Goal: Transaction & Acquisition: Purchase product/service

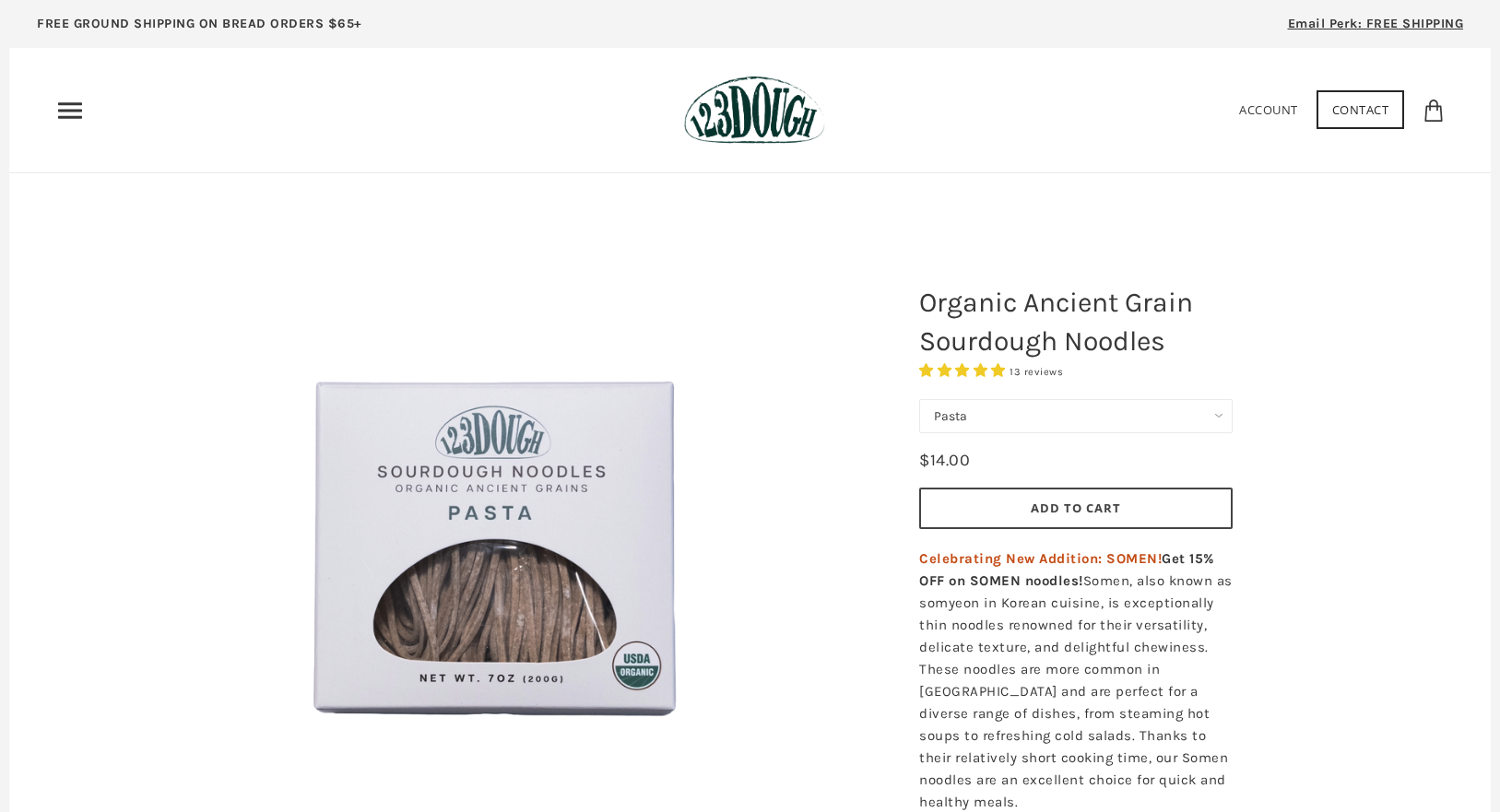
click at [1149, 409] on select "Pasta Ramen Somen" at bounding box center [1075, 415] width 314 height 34
select select "Somen"
click at [919, 399] on select "Pasta Ramen Somen" at bounding box center [1075, 415] width 314 height 34
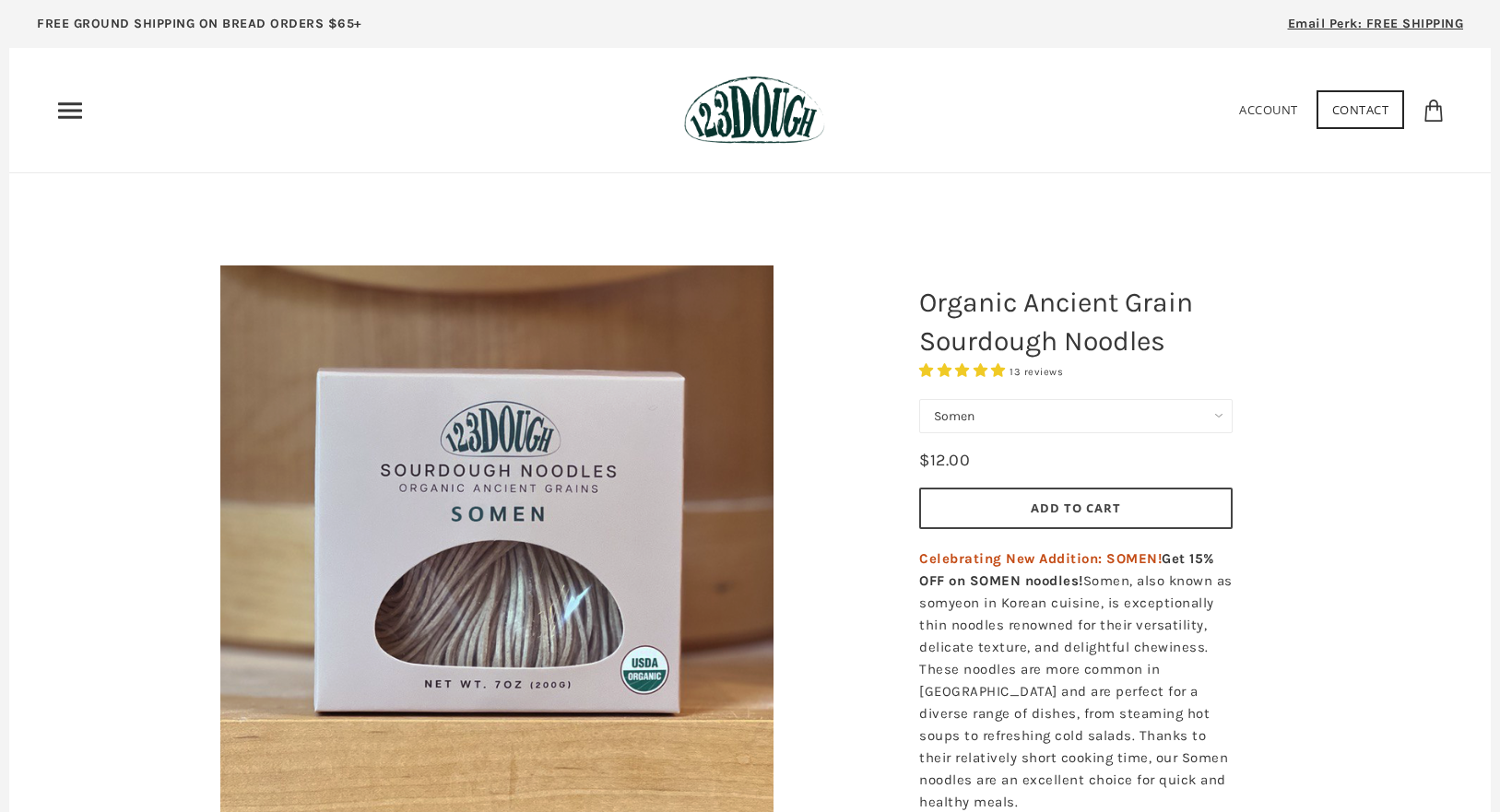
click at [1265, 435] on div "Organic Ancient Grain Sourdough Noodles 13 reviews" at bounding box center [1168, 756] width 553 height 1073
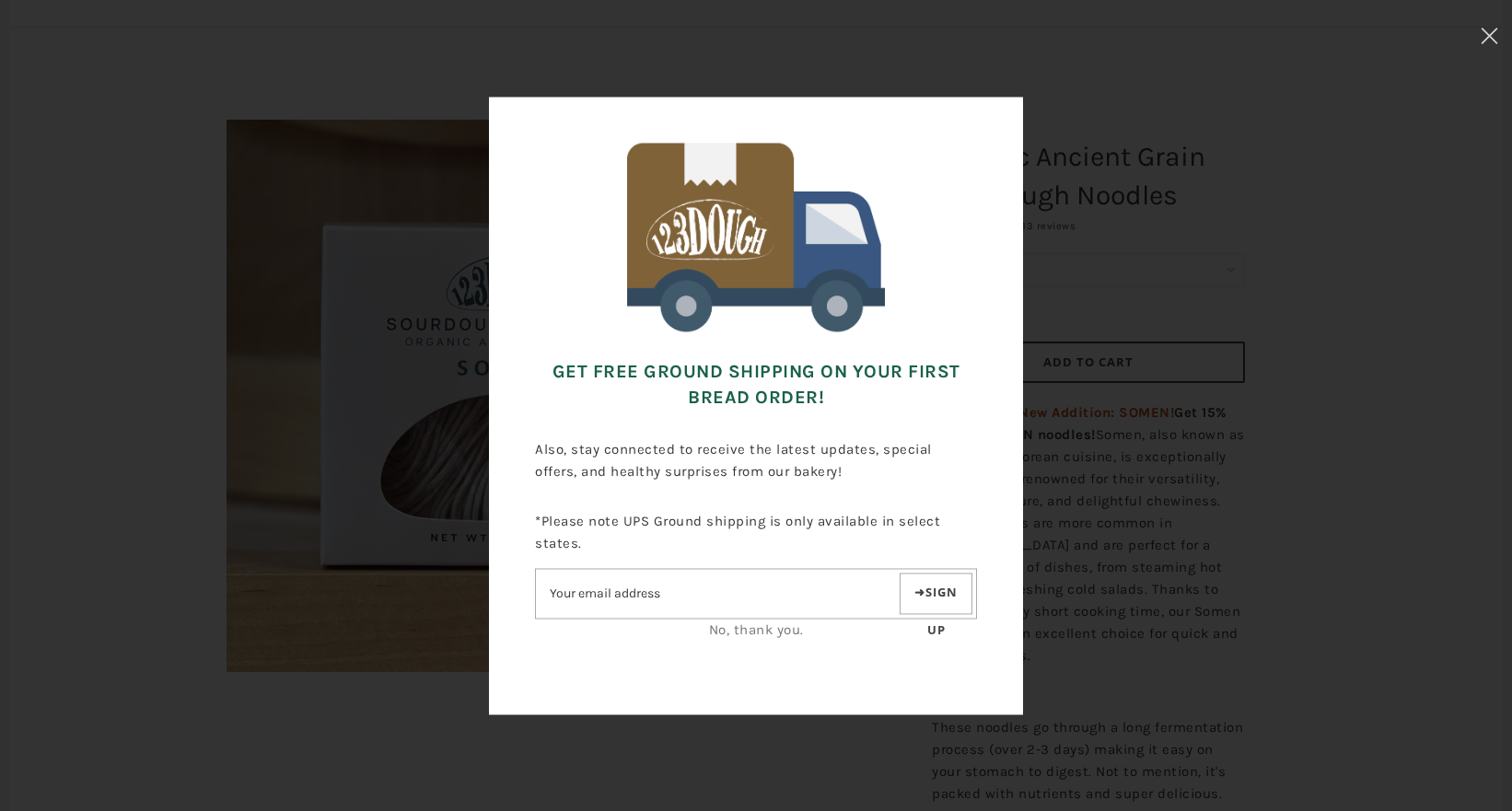
click at [1263, 434] on div "Get FREE Ground Shipping on Your First Bread Order! Also, stay connected to rec…" at bounding box center [756, 406] width 1327 height 626
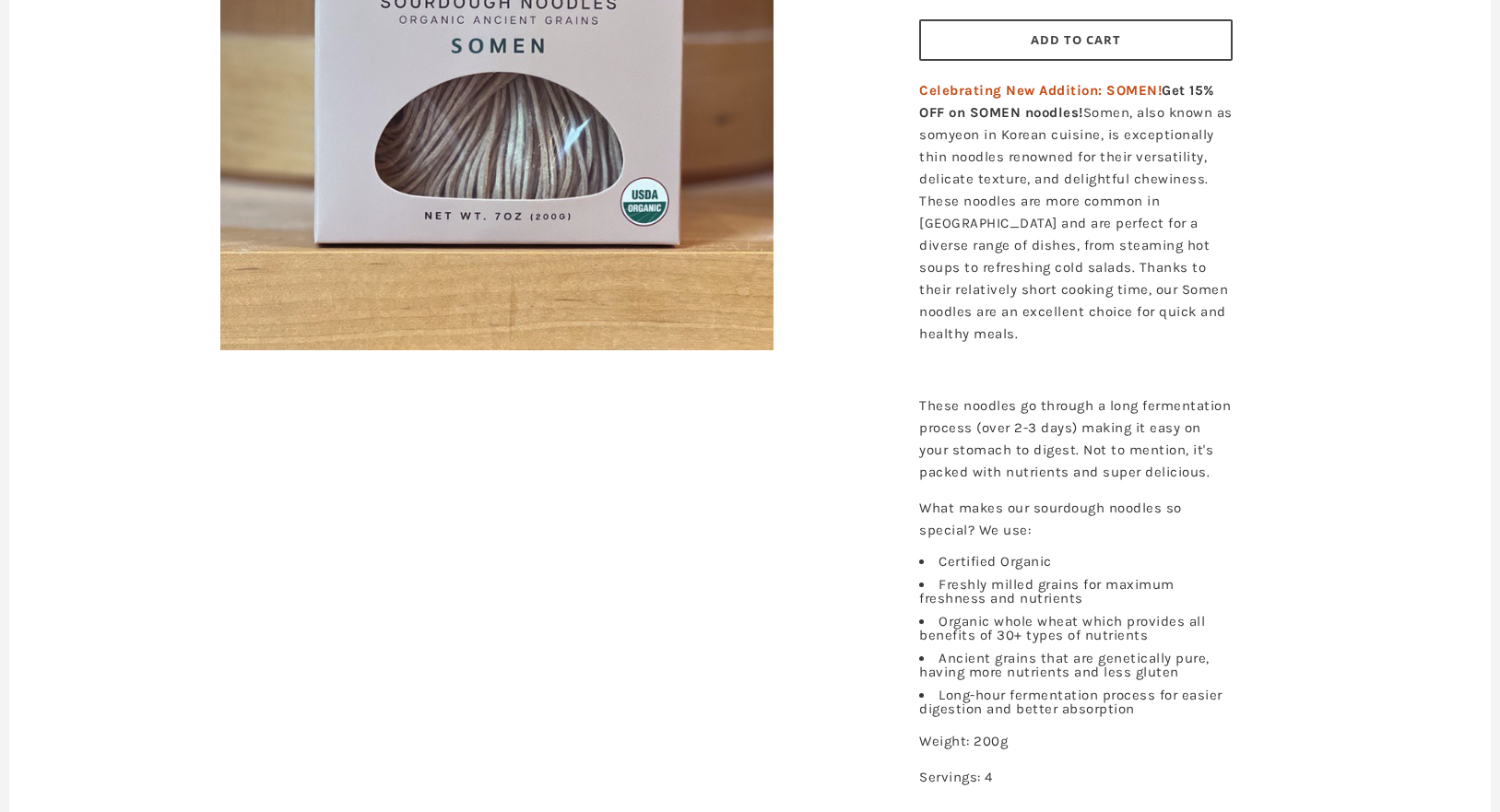
scroll to position [470, 0]
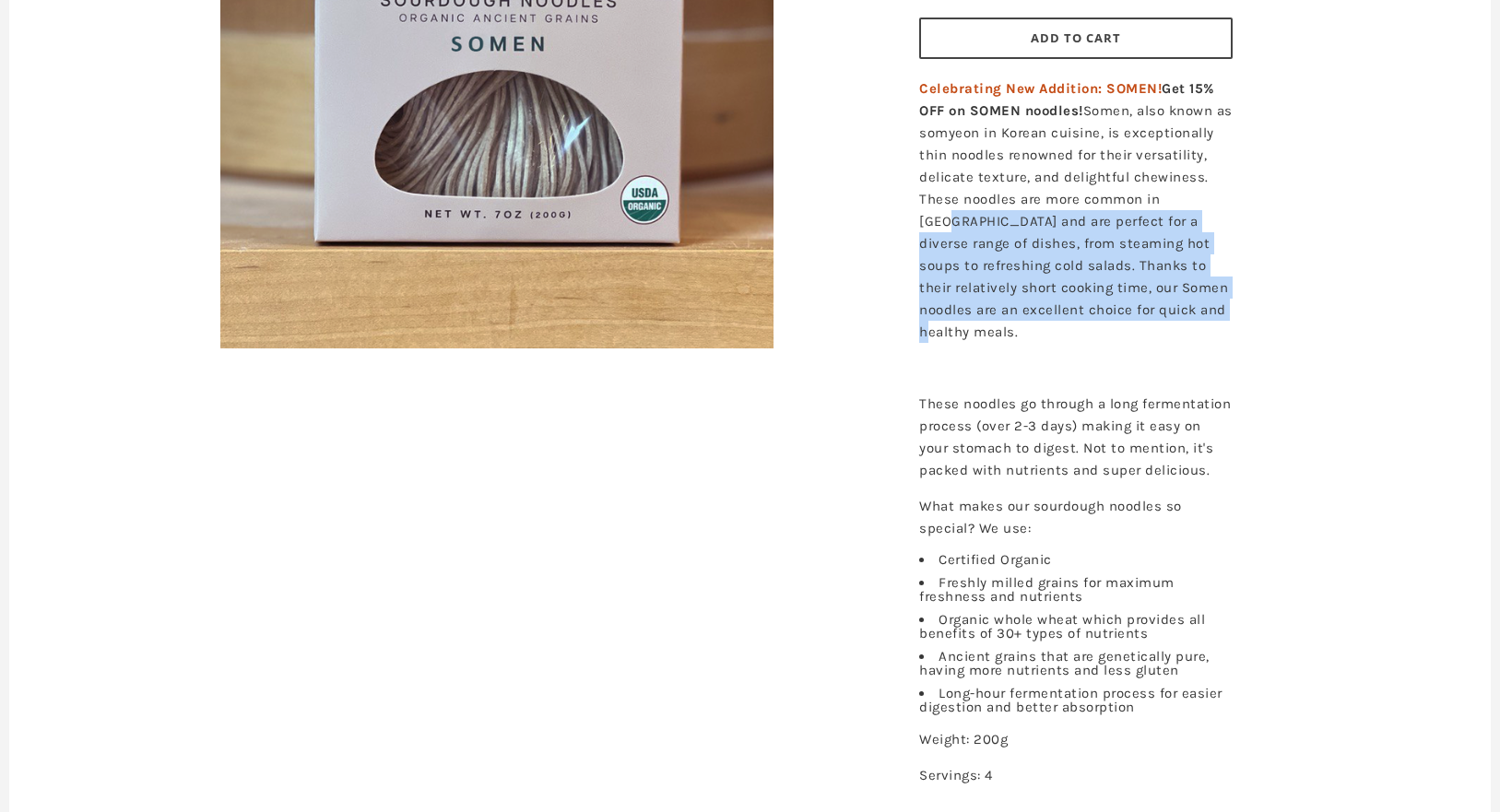
drag, startPoint x: 1035, startPoint y: 338, endPoint x: 959, endPoint y: 210, distance: 148.9
click at [959, 210] on p "Celebrating New Addition: SOMEN! Get 15% OFF on SOMEN noodles! Somen, also know…" at bounding box center [1075, 210] width 314 height 265
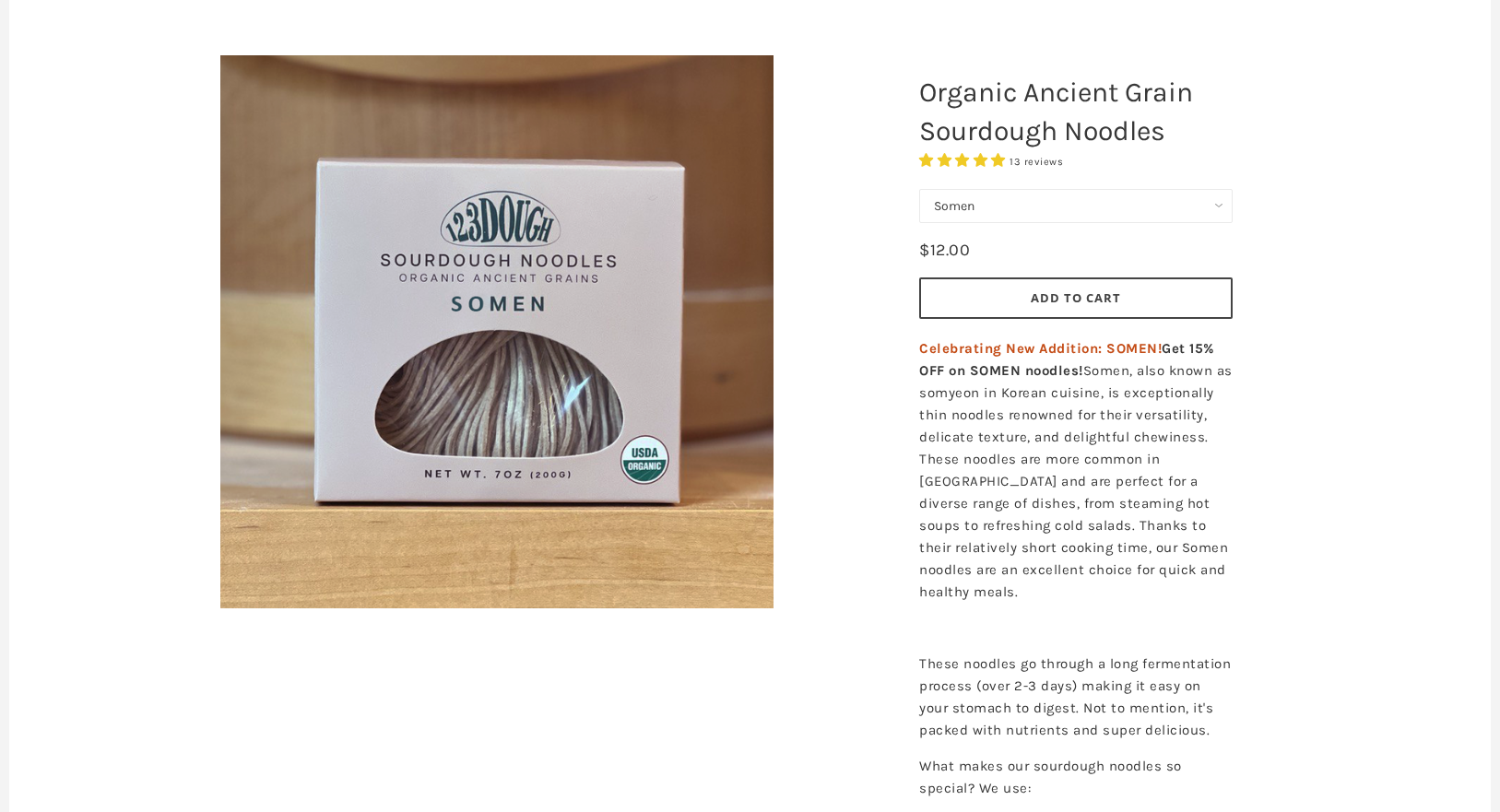
scroll to position [0, 0]
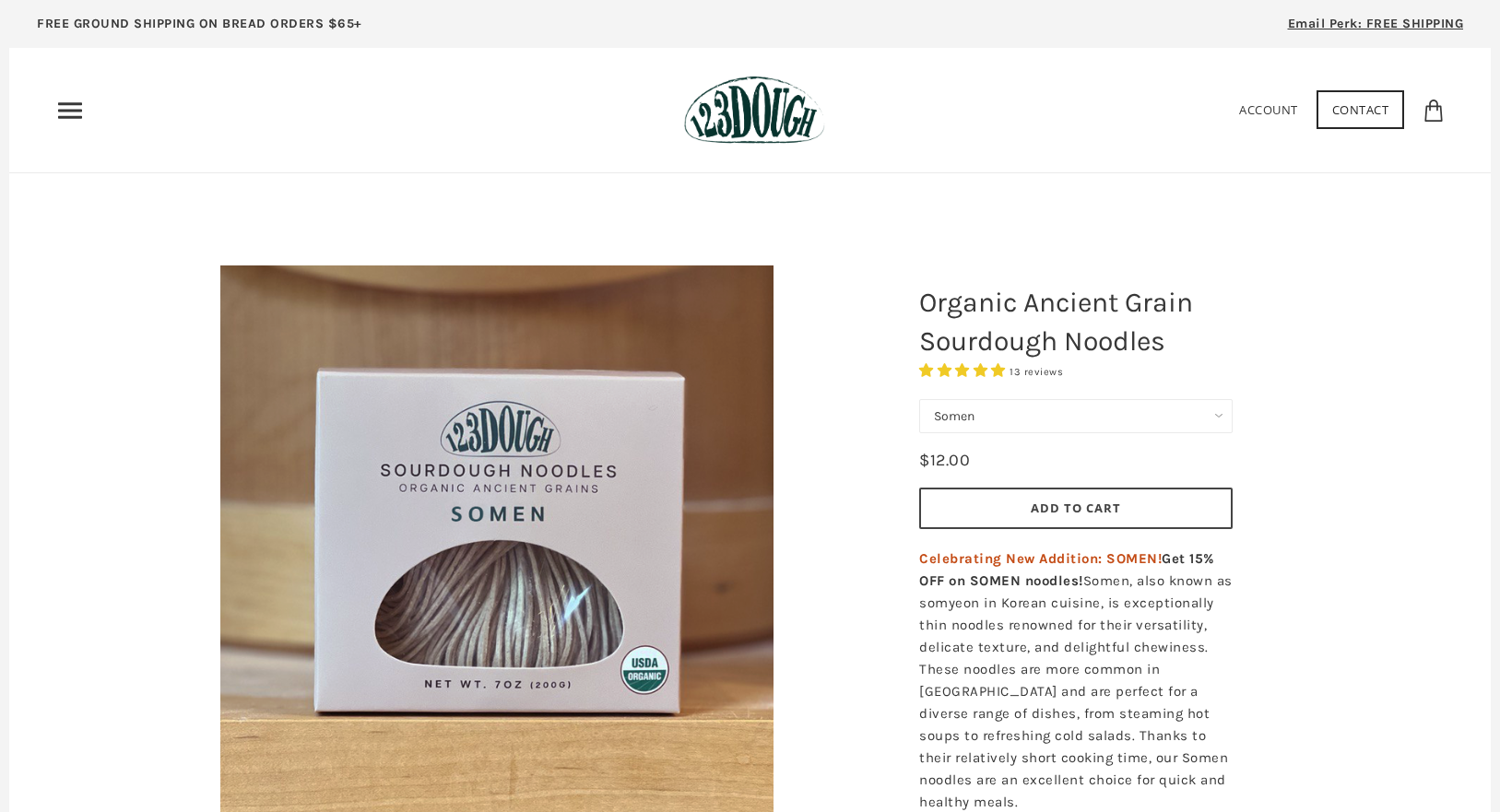
click at [1059, 424] on select "Pasta Ramen Somen" at bounding box center [1075, 415] width 314 height 34
